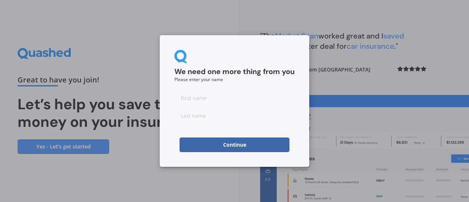
click at [216, 99] on input at bounding box center [235, 98] width 120 height 15
type input "Janice"
type input "Brown"
click button "Continue" at bounding box center [235, 144] width 110 height 15
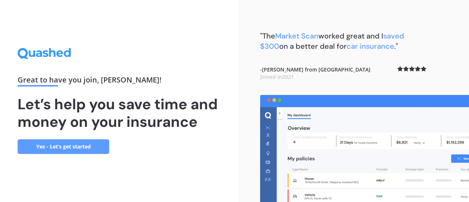
click at [65, 145] on link "Yes - Let’s get started" at bounding box center [64, 146] width 92 height 15
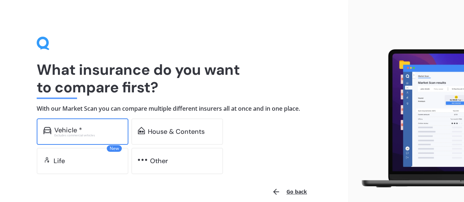
click at [70, 128] on div "Vehicle *" at bounding box center [68, 129] width 28 height 7
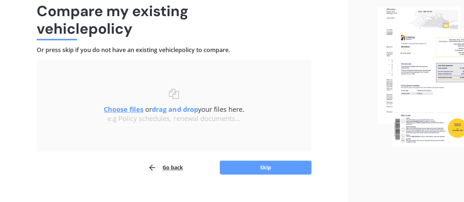
scroll to position [68, 0]
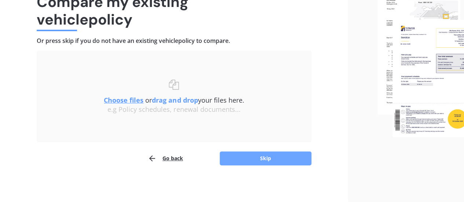
click at [261, 158] on button "Skip" at bounding box center [266, 158] width 92 height 14
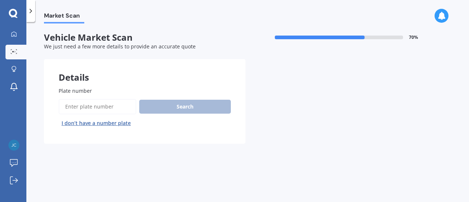
click at [119, 108] on input "Plate number" at bounding box center [98, 106] width 78 height 15
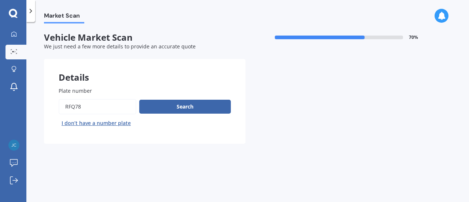
type input "RFQ78"
click at [0, 0] on button "Next" at bounding box center [0, 0] width 0 height 0
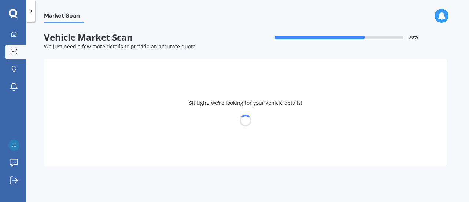
select select "HONDA"
select select "JAZZ"
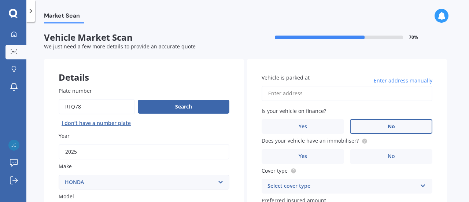
click at [392, 125] on span "No" at bounding box center [391, 127] width 7 height 6
click at [0, 0] on input "No" at bounding box center [0, 0] width 0 height 0
click at [290, 94] on input "Vehicle is parked at" at bounding box center [347, 93] width 171 height 15
type input "5 Brasell Street, Fairfield, Lower Hutt 5011"
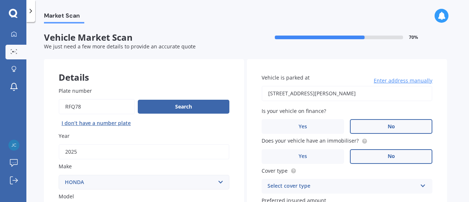
click at [394, 156] on span "No" at bounding box center [391, 156] width 7 height 6
click at [0, 0] on input "No" at bounding box center [0, 0] width 0 height 0
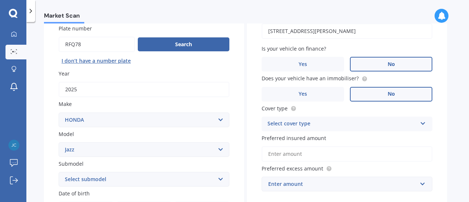
scroll to position [73, 0]
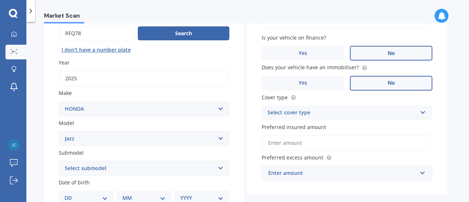
click at [425, 114] on icon at bounding box center [423, 111] width 6 height 5
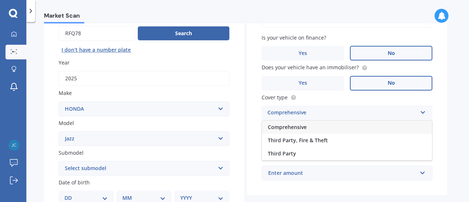
click at [309, 127] on div "Comprehensive" at bounding box center [347, 127] width 170 height 13
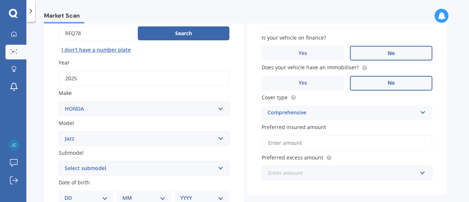
click at [422, 173] on input "text" at bounding box center [345, 173] width 164 height 14
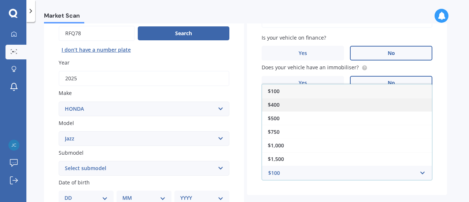
click at [298, 106] on div "$400" at bounding box center [347, 105] width 170 height 14
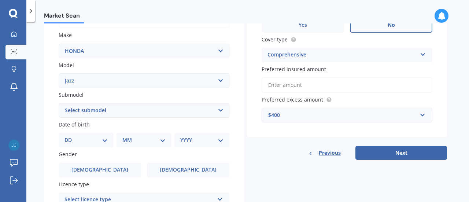
scroll to position [147, 0]
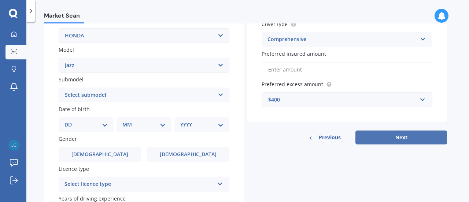
click at [401, 139] on button "Next" at bounding box center [402, 138] width 92 height 14
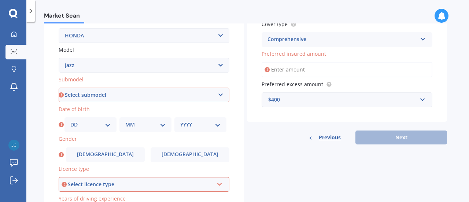
click at [222, 96] on select "Select submodel (all other) 1.3 1.5 Sports Crosstar 1.5P Hatchback RS S" at bounding box center [144, 95] width 171 height 15
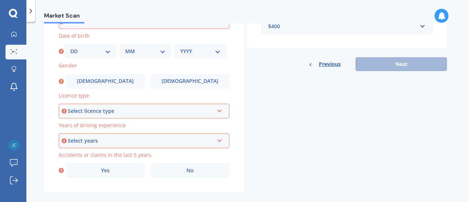
scroll to position [183, 0]
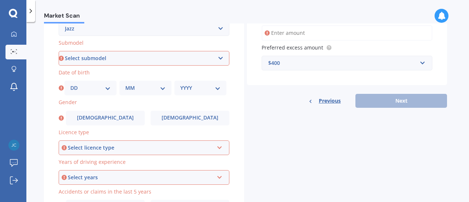
click at [220, 56] on select "Select submodel (all other) 1.3 1.5 Sports Crosstar 1.5P Hatchback RS S" at bounding box center [144, 58] width 171 height 15
select select "1.5 SPORTS"
click at [59, 51] on select "Select submodel (all other) 1.3 1.5 Sports Crosstar 1.5P Hatchback RS S" at bounding box center [144, 58] width 171 height 15
click at [108, 88] on select "DD 01 02 03 04 05 06 07 08 09 10 11 12 13 14 15 16 17 18 19 20 21 22 23 24 25 2…" at bounding box center [90, 88] width 40 height 8
select select "09"
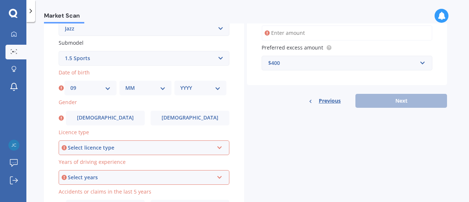
click at [70, 85] on select "DD 01 02 03 04 05 06 07 08 09 10 11 12 13 14 15 16 17 18 19 20 21 22 23 24 25 2…" at bounding box center [90, 88] width 40 height 8
click at [164, 89] on select "MM 01 02 03 04 05 06 07 08 09 10 11 12" at bounding box center [145, 88] width 40 height 8
select select "02"
click at [125, 85] on select "MM 01 02 03 04 05 06 07 08 09 10 11 12" at bounding box center [145, 88] width 40 height 8
click at [217, 90] on select "YYYY 2025 2024 2023 2022 2021 2020 2019 2018 2017 2016 2015 2014 2013 2012 2011…" at bounding box center [200, 88] width 40 height 8
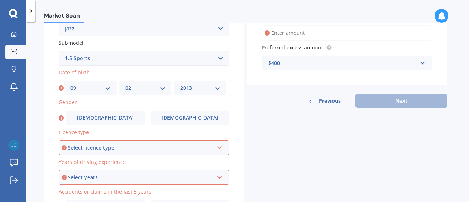
click at [180, 85] on select "YYYY 2025 2024 2023 2022 2021 2020 2019 2018 2017 2016 2015 2014 2013 2012 2011…" at bounding box center [200, 88] width 40 height 8
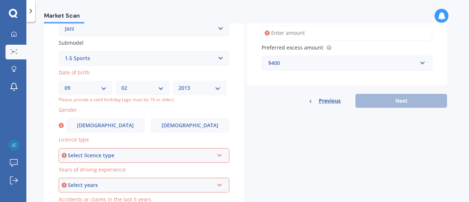
click at [201, 89] on select "YYYY 2025 2024 2023 2022 2021 2020 2019 2018 2017 2016 2015 2014 2013 2012 2011…" at bounding box center [200, 88] width 42 height 8
click at [219, 88] on select "YYYY 2025 2024 2023 2022 2021 2020 2019 2018 2017 2016 2015 2014 2013 2012 2011…" at bounding box center [200, 88] width 42 height 8
select select "1954"
click at [180, 85] on select "YYYY 2025 2024 2023 2022 2021 2020 2019 2018 2017 2016 2015 2014 2013 2012 2011…" at bounding box center [200, 88] width 42 height 8
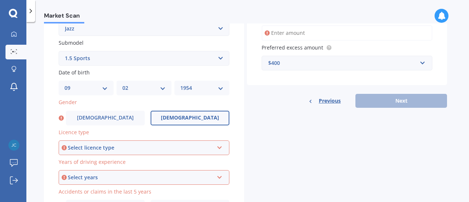
click at [191, 121] on span "Female" at bounding box center [190, 118] width 58 height 6
click at [0, 0] on input "Female" at bounding box center [0, 0] width 0 height 0
click at [223, 148] on div "Select licence type NZ Full NZ Restricted NZ Learners Australia United Kingdom …" at bounding box center [144, 147] width 171 height 15
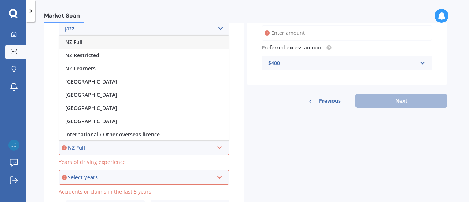
click at [157, 40] on div "NZ Full" at bounding box center [143, 42] width 169 height 13
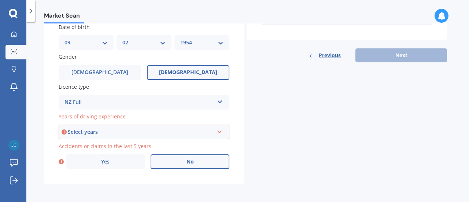
scroll to position [231, 0]
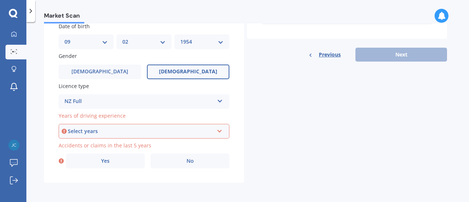
click at [220, 130] on icon at bounding box center [220, 129] width 6 height 5
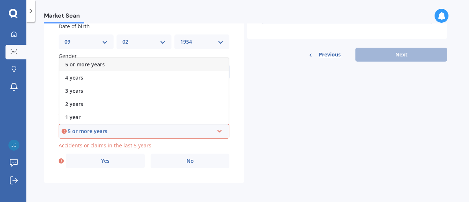
click at [92, 62] on span "5 or more years" at bounding box center [85, 64] width 40 height 7
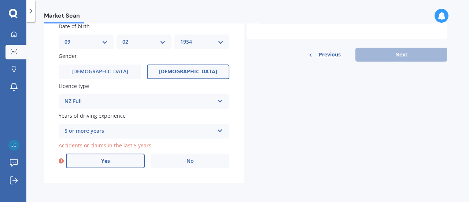
click at [113, 160] on label "Yes" at bounding box center [105, 161] width 79 height 15
click at [0, 0] on input "Yes" at bounding box center [0, 0] width 0 height 0
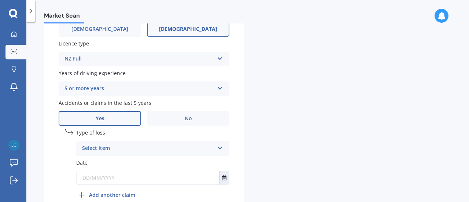
scroll to position [283, 0]
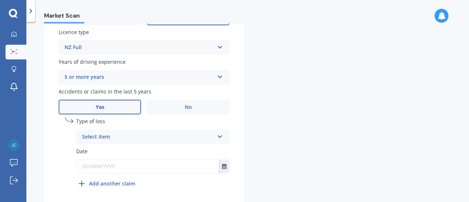
click at [219, 136] on icon at bounding box center [220, 135] width 6 height 5
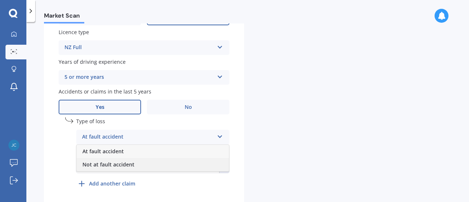
click at [212, 167] on div "Not at fault accident" at bounding box center [153, 164] width 153 height 13
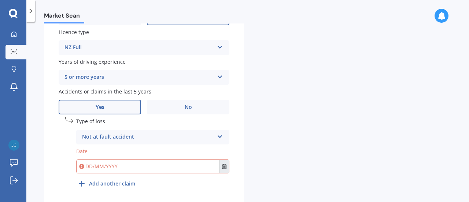
click at [223, 166] on icon "Select date" at bounding box center [224, 166] width 4 height 5
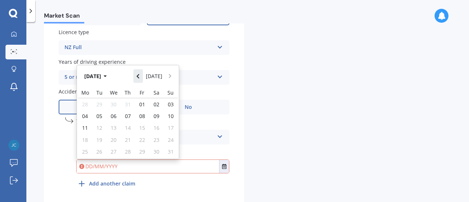
click at [143, 77] on button "Navigate back" at bounding box center [138, 75] width 10 height 13
click at [113, 104] on span "02" at bounding box center [114, 104] width 6 height 7
type input "02/07/2025"
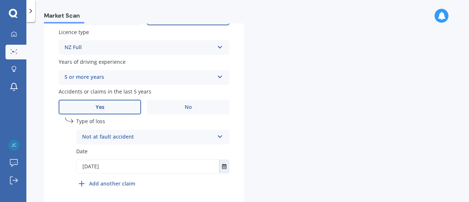
click at [115, 183] on b "Add another claim" at bounding box center [112, 184] width 46 height 8
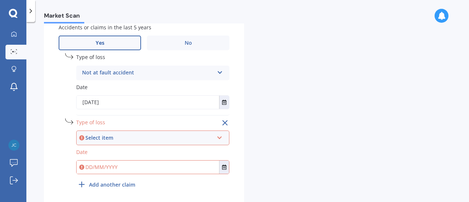
scroll to position [357, 0]
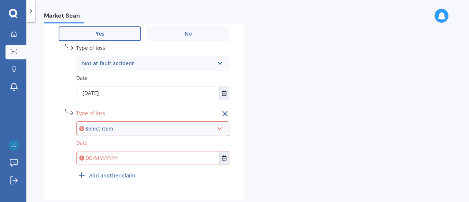
click at [221, 129] on icon at bounding box center [220, 127] width 6 height 5
click at [200, 128] on div "At fault accident" at bounding box center [149, 129] width 128 height 8
click at [224, 158] on icon "Select date" at bounding box center [224, 157] width 4 height 5
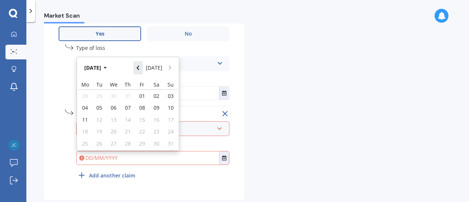
click at [143, 68] on button "Navigate back" at bounding box center [138, 67] width 10 height 13
click at [99, 107] on span "08" at bounding box center [99, 107] width 6 height 7
type input "08/07/2025"
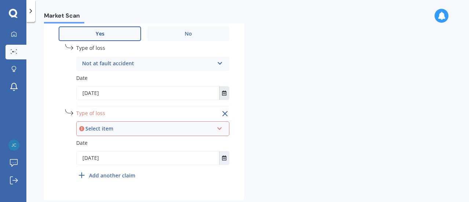
click at [225, 93] on icon "Select date" at bounding box center [224, 93] width 4 height 5
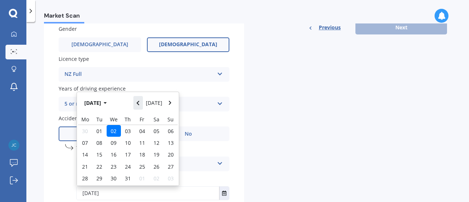
click at [138, 102] on button "Navigate back" at bounding box center [138, 102] width 10 height 13
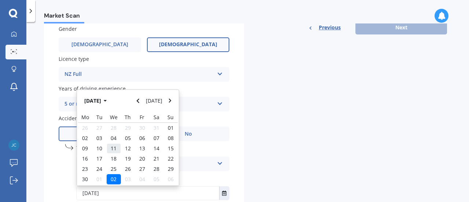
click at [113, 149] on span "11" at bounding box center [114, 148] width 6 height 7
type input "11/06/2025"
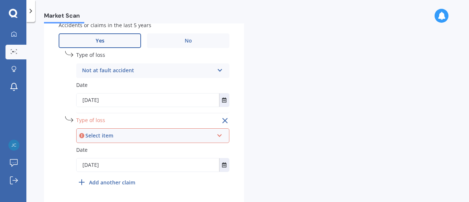
scroll to position [338, 0]
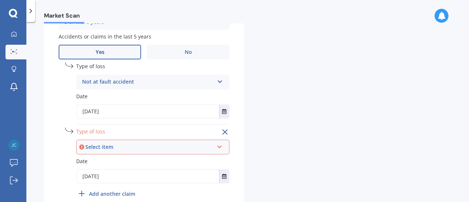
click at [222, 148] on icon at bounding box center [220, 145] width 6 height 5
click at [170, 148] on div "At fault accident" at bounding box center [149, 147] width 128 height 8
click at [219, 147] on icon at bounding box center [220, 145] width 6 height 5
click at [129, 161] on div "At fault accident" at bounding box center [153, 160] width 152 height 13
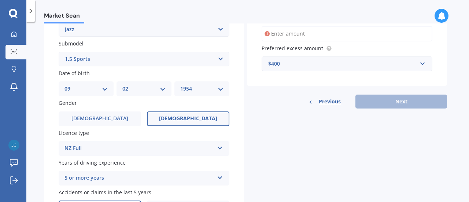
scroll to position [118, 0]
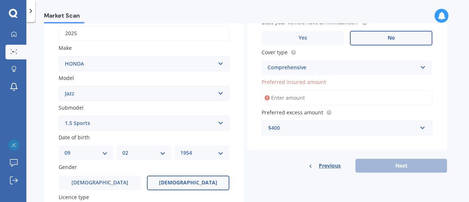
click at [308, 97] on input "Preferred insured amount" at bounding box center [347, 97] width 171 height 15
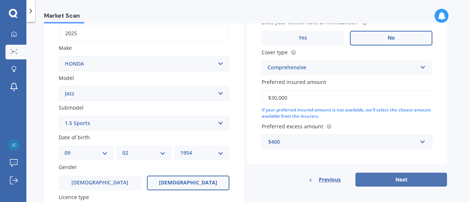
type input "$30,000"
click at [401, 178] on button "Next" at bounding box center [402, 180] width 92 height 14
select select "09"
select select "02"
select select "1954"
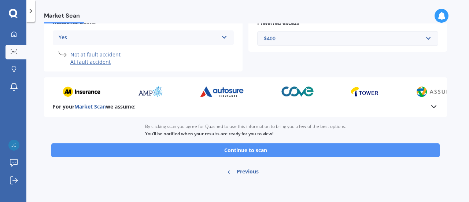
scroll to position [160, 0]
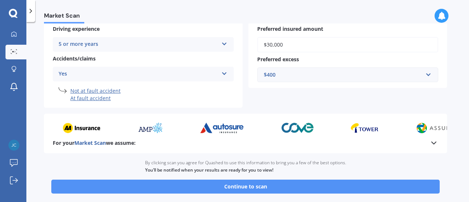
click at [250, 185] on button "Continue to scan" at bounding box center [245, 187] width 389 height 14
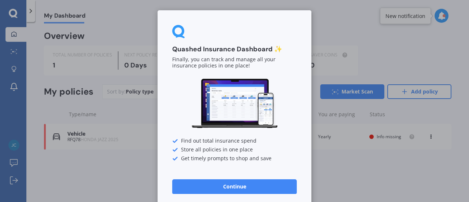
click at [352, 174] on div "Quashed Insurance Dashboard ✨ Finally, you can track and manage all your insura…" at bounding box center [234, 101] width 469 height 202
click at [232, 185] on button "Continue" at bounding box center [234, 186] width 125 height 15
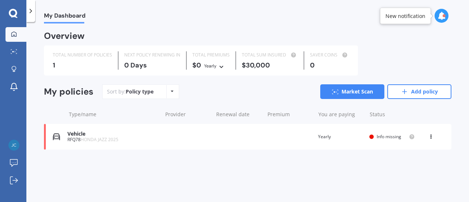
click at [372, 135] on div at bounding box center [372, 137] width 4 height 4
